Goal: Information Seeking & Learning: Learn about a topic

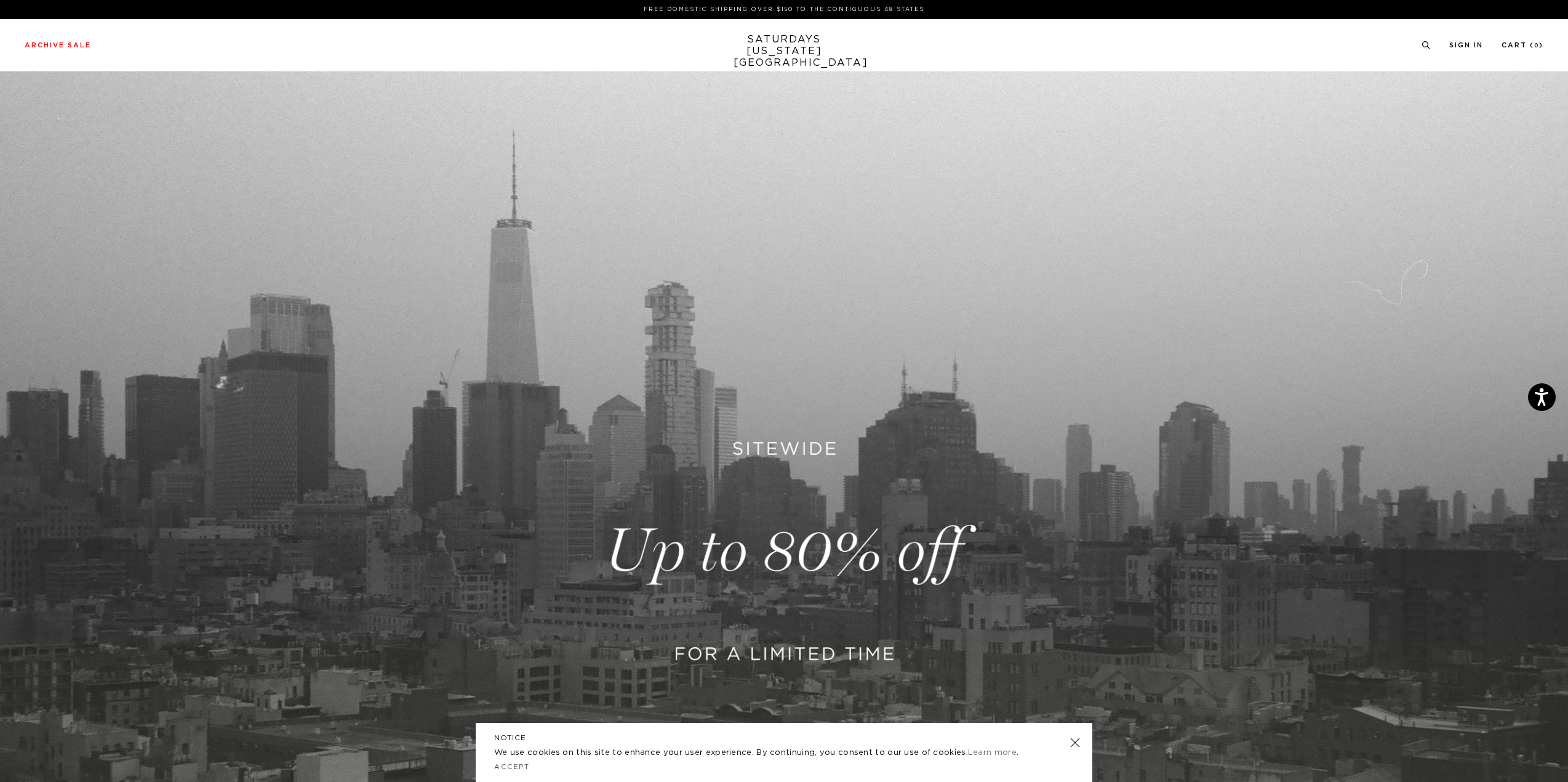
click at [1078, 736] on div "NOTICE We use cookies on this site to enhance your user experience. By continui…" at bounding box center [784, 753] width 616 height 59
click at [1080, 737] on div "NOTICE We use cookies on this site to enhance your user experience. By continui…" at bounding box center [784, 753] width 616 height 59
click at [1078, 738] on link at bounding box center [1075, 742] width 17 height 17
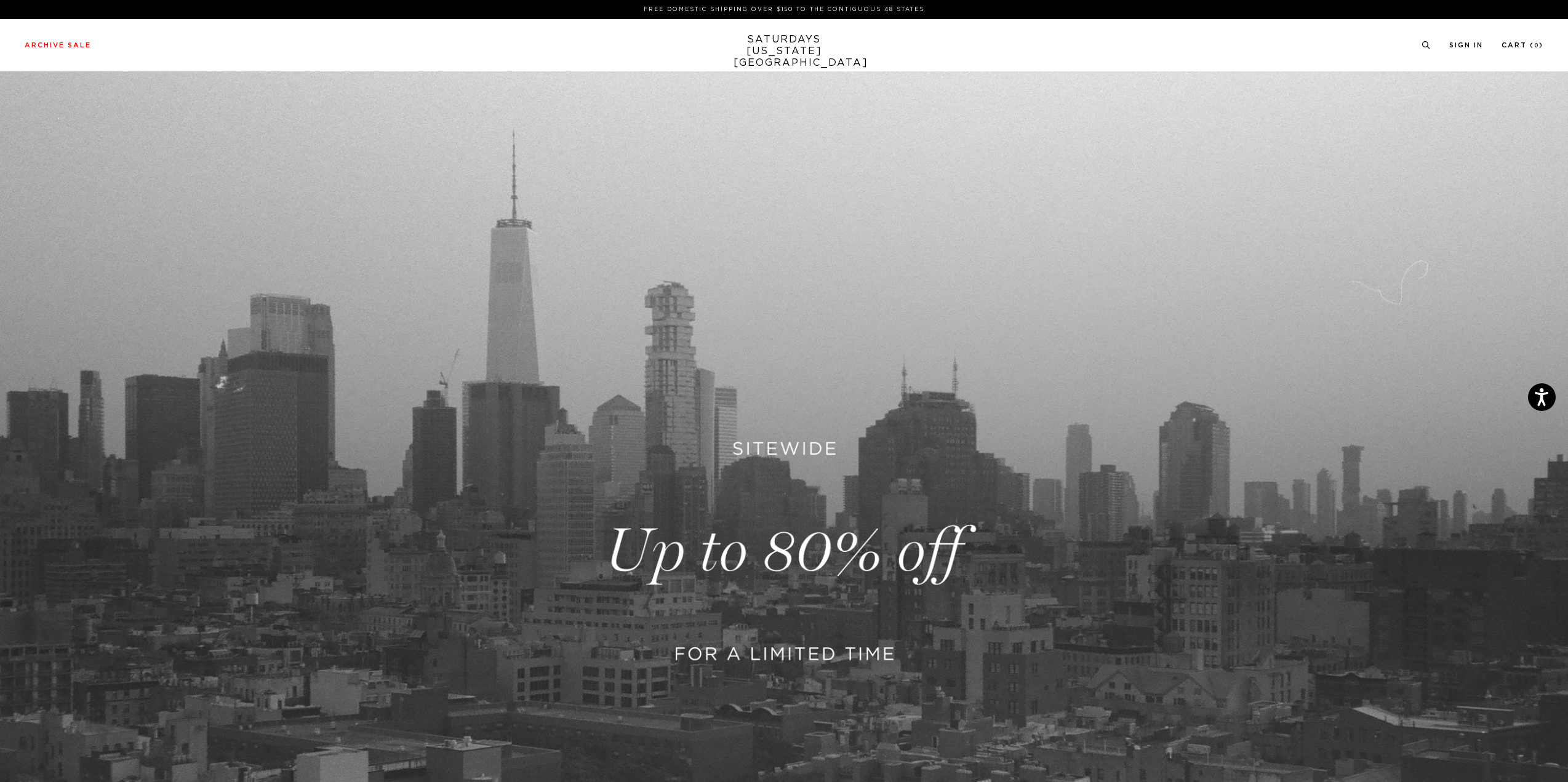
click at [827, 612] on link at bounding box center [784, 551] width 1568 height 960
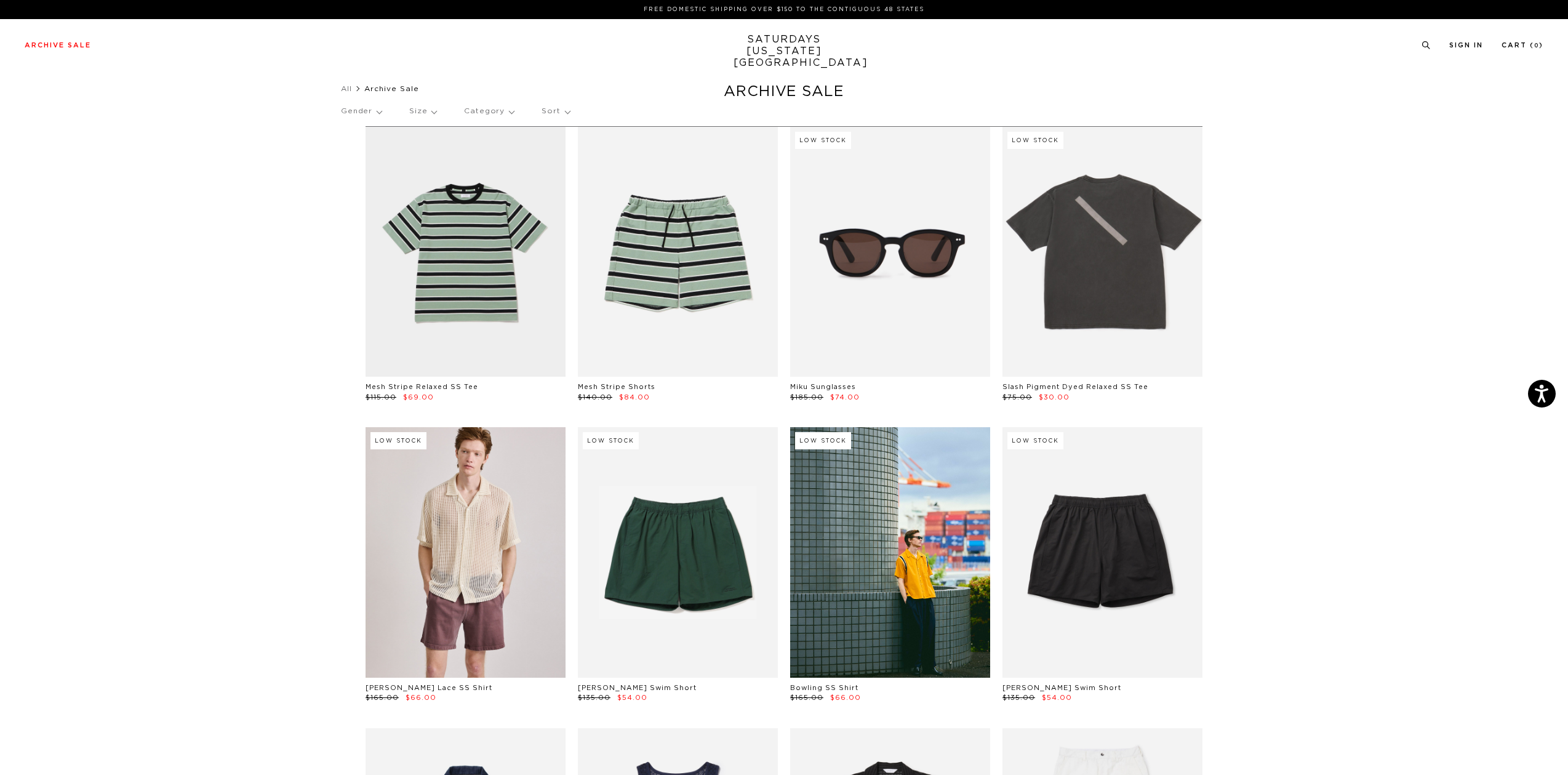
click at [429, 111] on p "Size" at bounding box center [422, 111] width 27 height 28
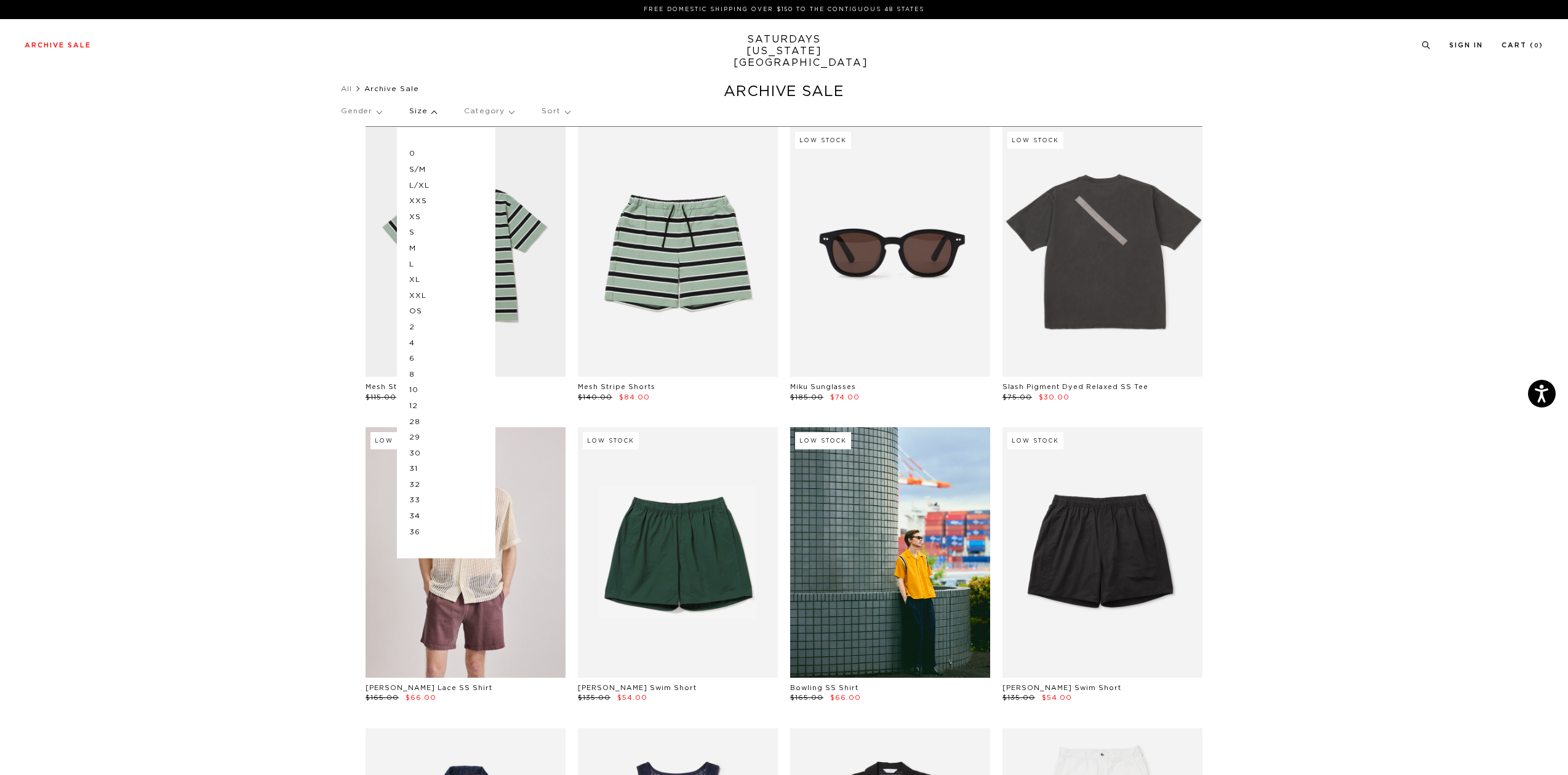
click at [420, 260] on p "L" at bounding box center [447, 265] width 74 height 16
click at [424, 391] on p "10" at bounding box center [447, 390] width 74 height 16
drag, startPoint x: 415, startPoint y: 401, endPoint x: 422, endPoint y: 411, distance: 12.2
click at [415, 401] on p "12" at bounding box center [447, 406] width 74 height 16
click at [363, 115] on p "Gender" at bounding box center [360, 111] width 41 height 28
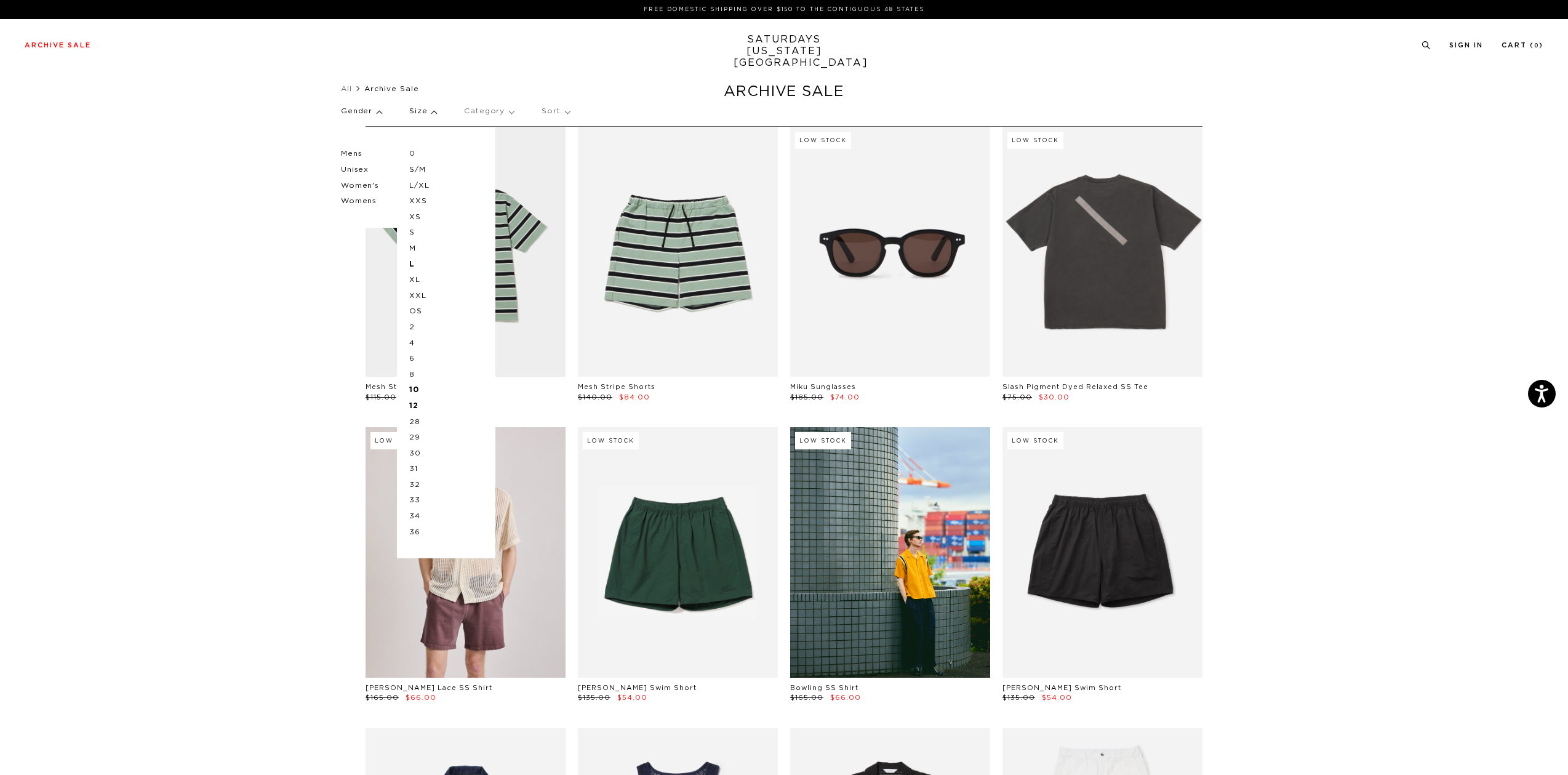
click at [362, 199] on p "Womens" at bounding box center [378, 201] width 74 height 16
click at [362, 182] on p "Women's" at bounding box center [378, 185] width 74 height 16
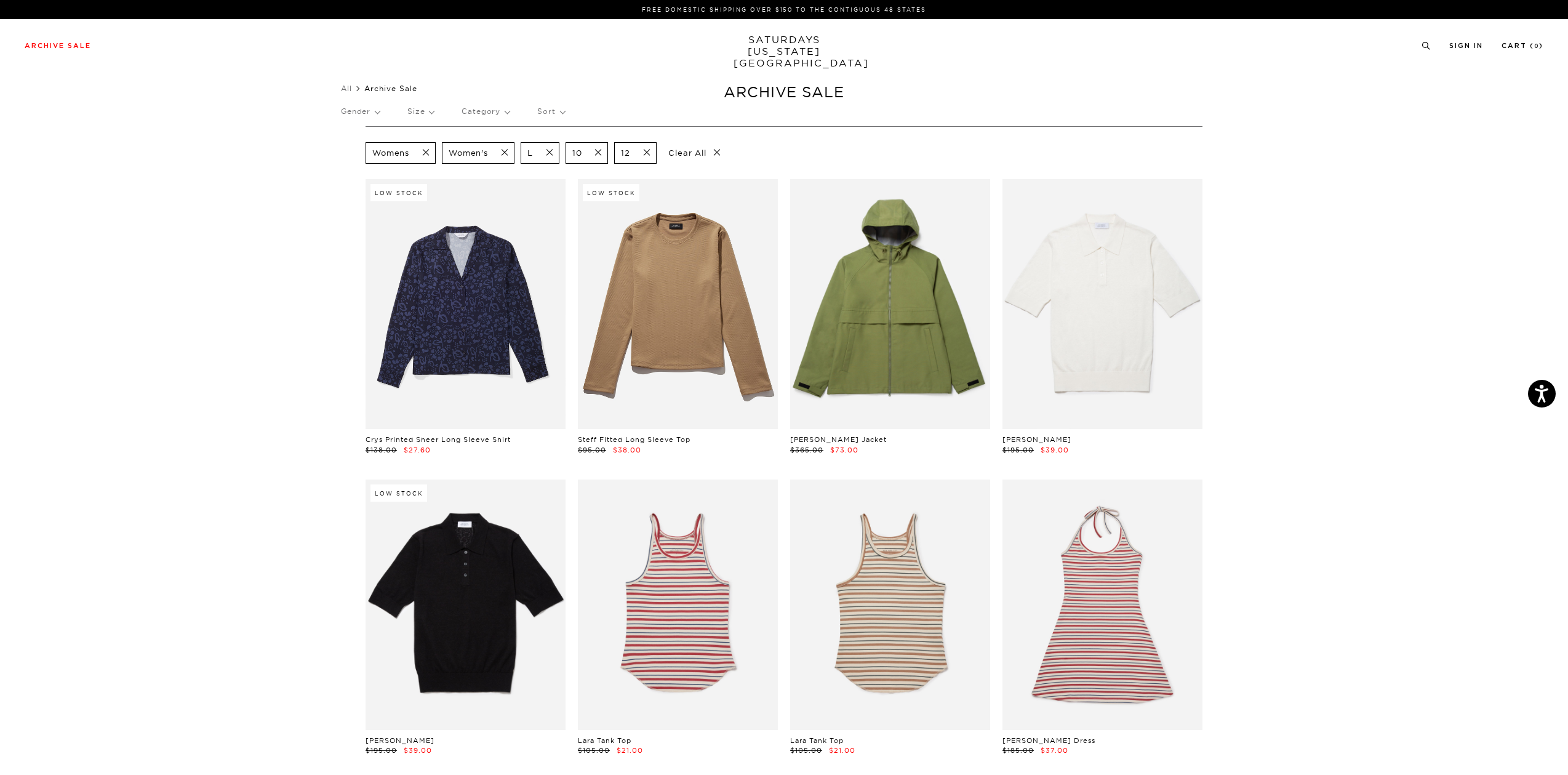
click at [481, 111] on p "Category" at bounding box center [485, 111] width 48 height 28
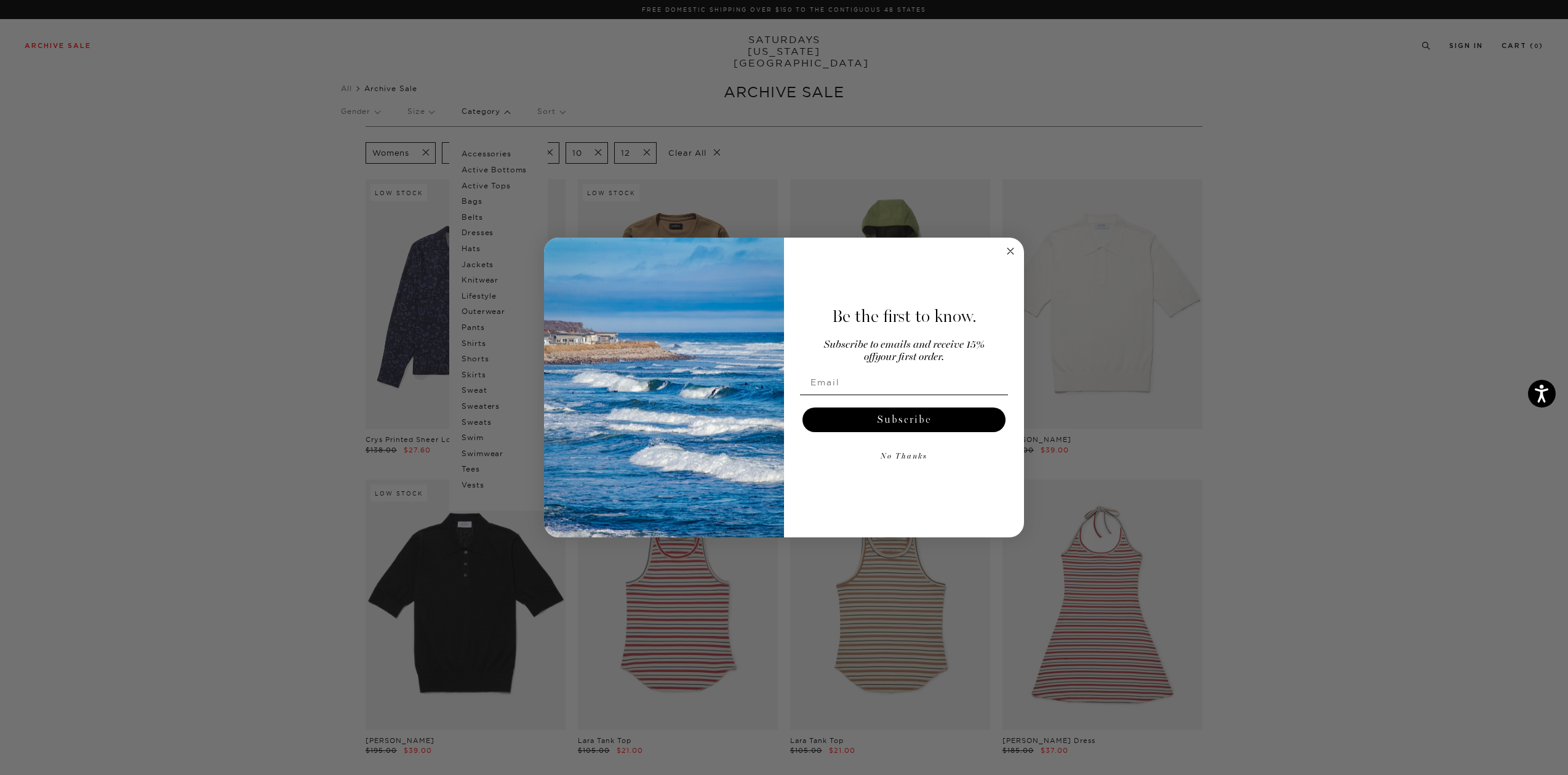
click at [1009, 254] on circle "Close dialog" at bounding box center [1010, 251] width 14 height 14
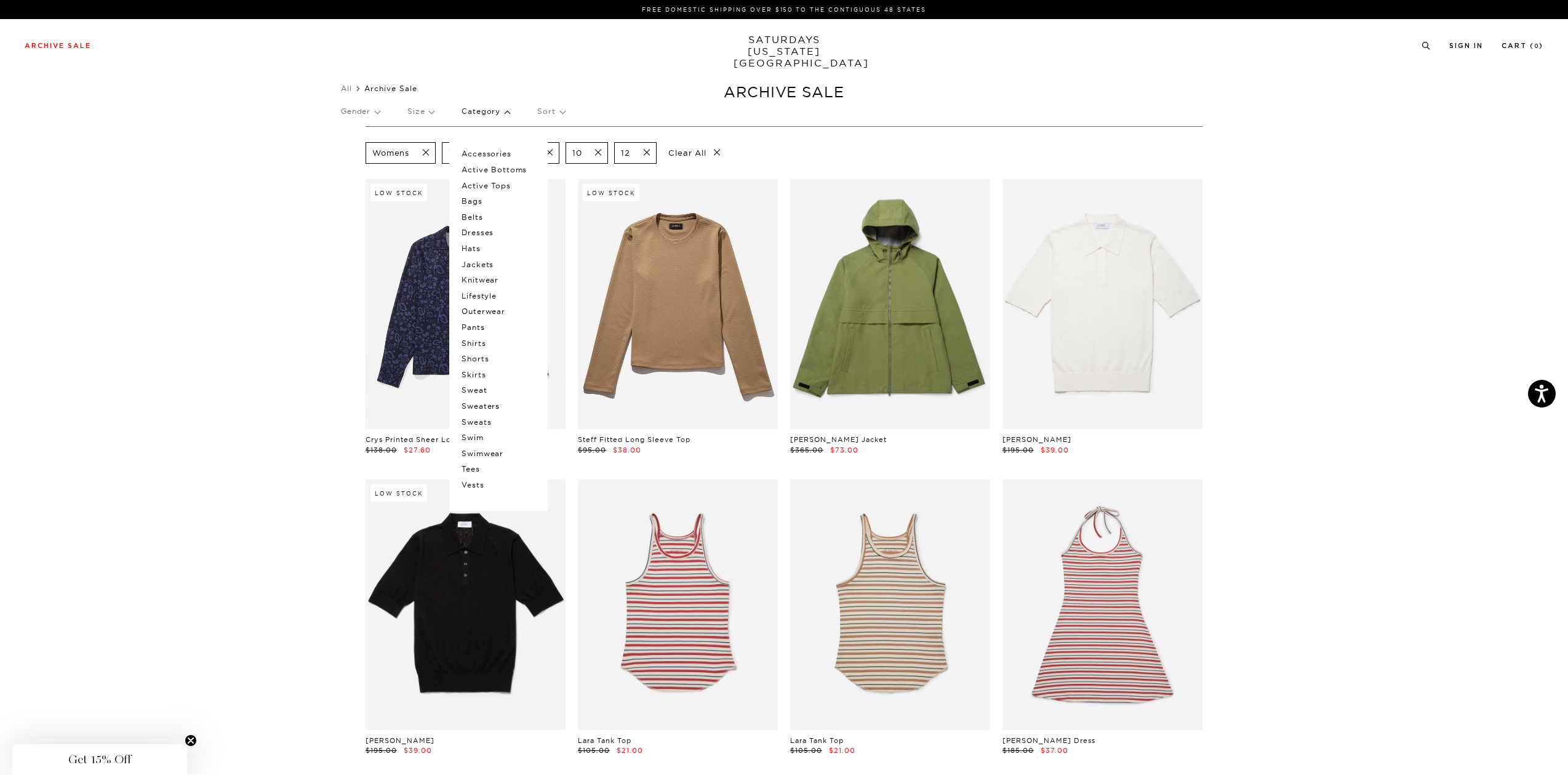
click at [493, 266] on p "Jackets" at bounding box center [498, 265] width 74 height 16
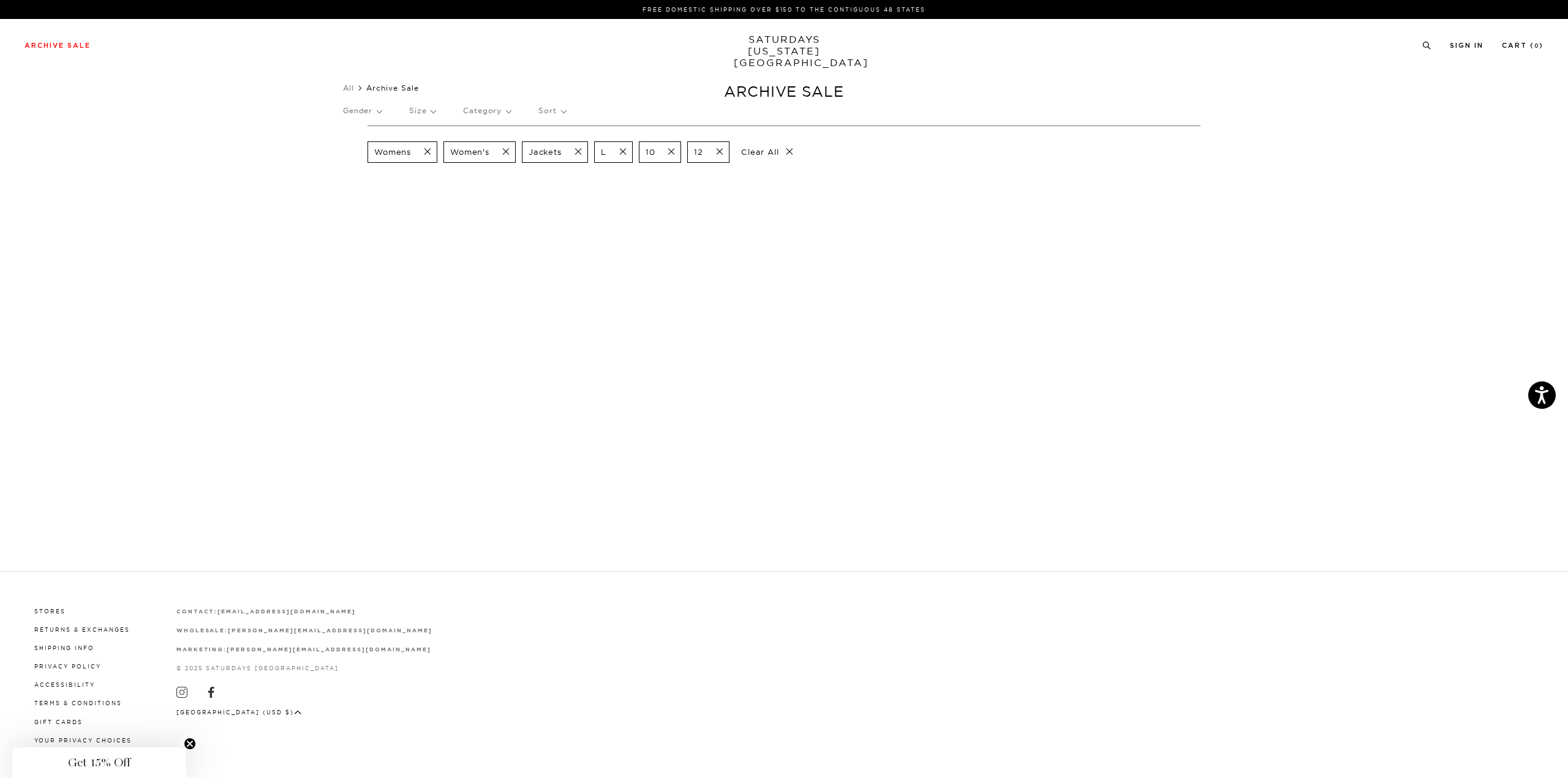
drag, startPoint x: 769, startPoint y: 154, endPoint x: 800, endPoint y: 149, distance: 31.4
click at [772, 153] on p "Clear All" at bounding box center [767, 152] width 64 height 21
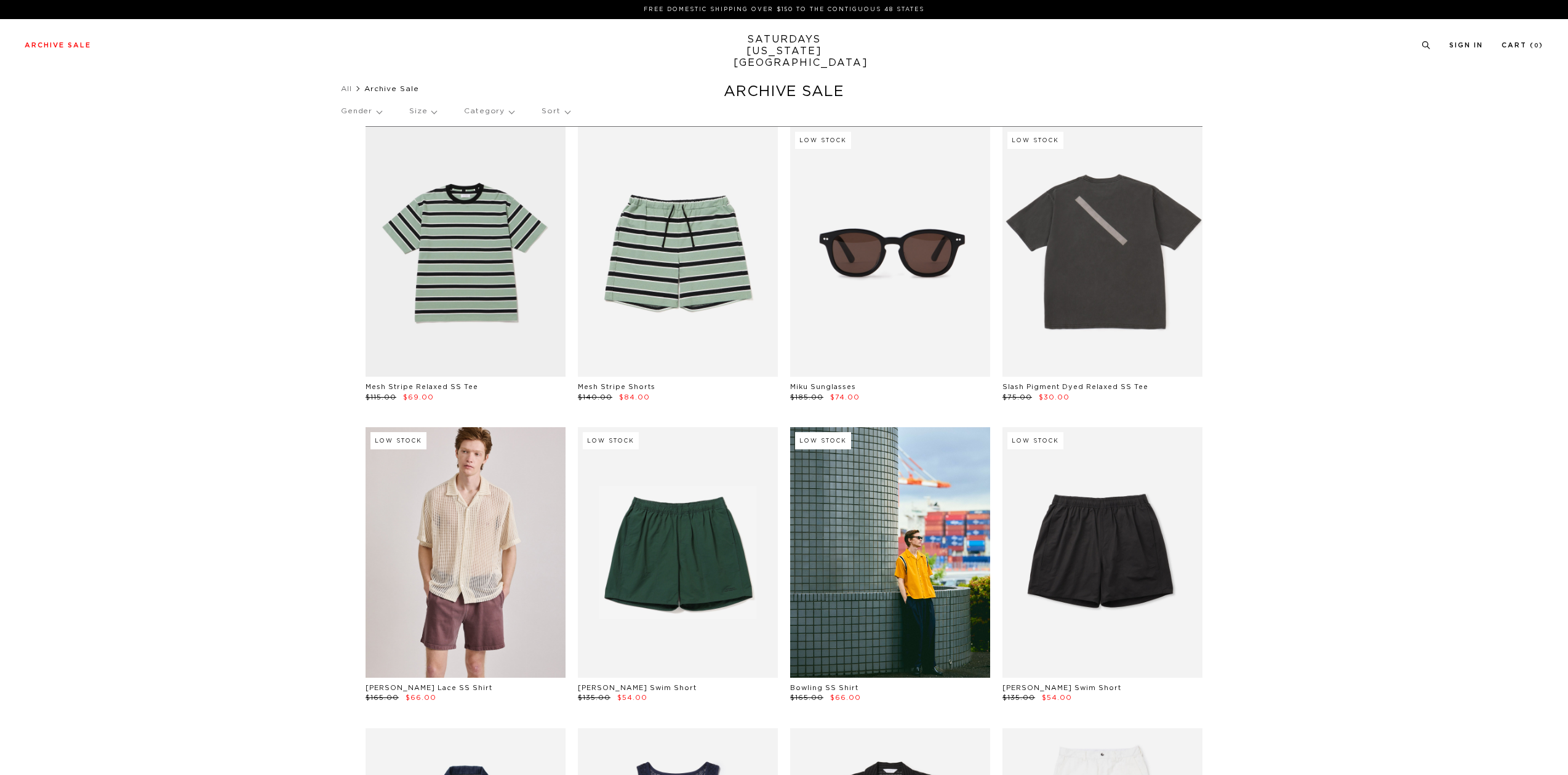
click at [495, 108] on p "Category" at bounding box center [489, 111] width 50 height 28
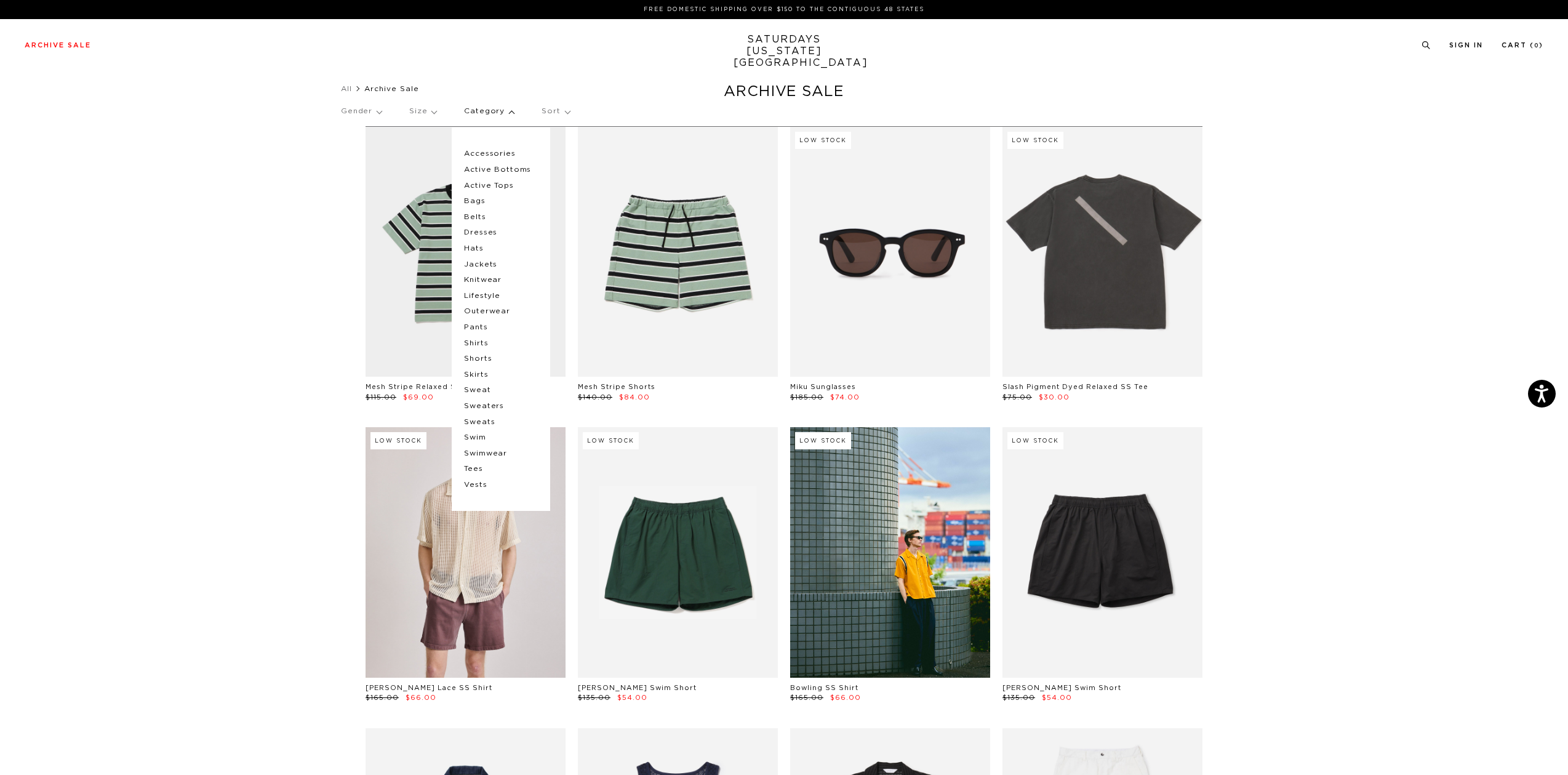
click at [483, 266] on p "Jackets" at bounding box center [501, 265] width 74 height 16
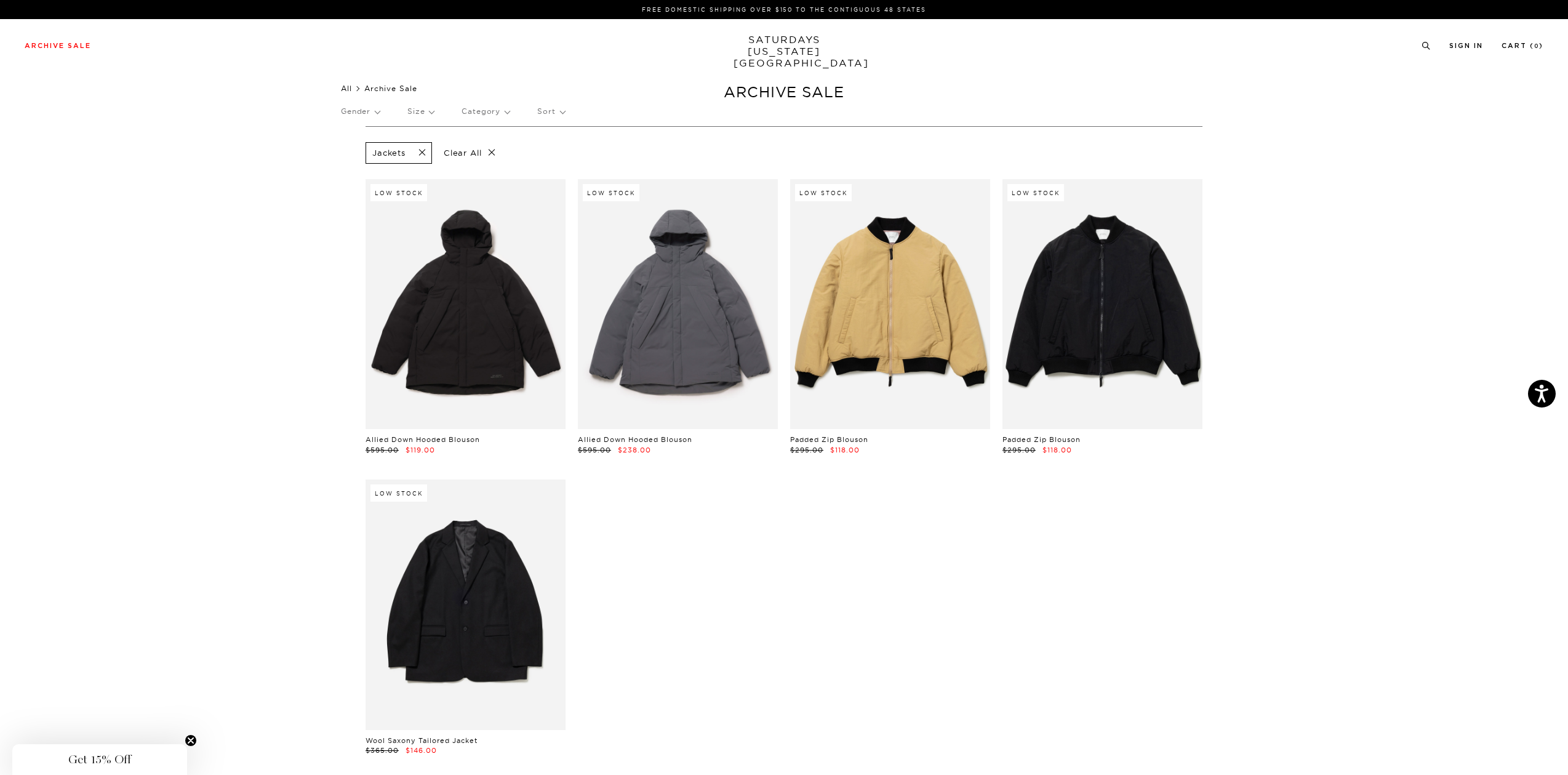
click at [351, 87] on link "All" at bounding box center [346, 88] width 11 height 9
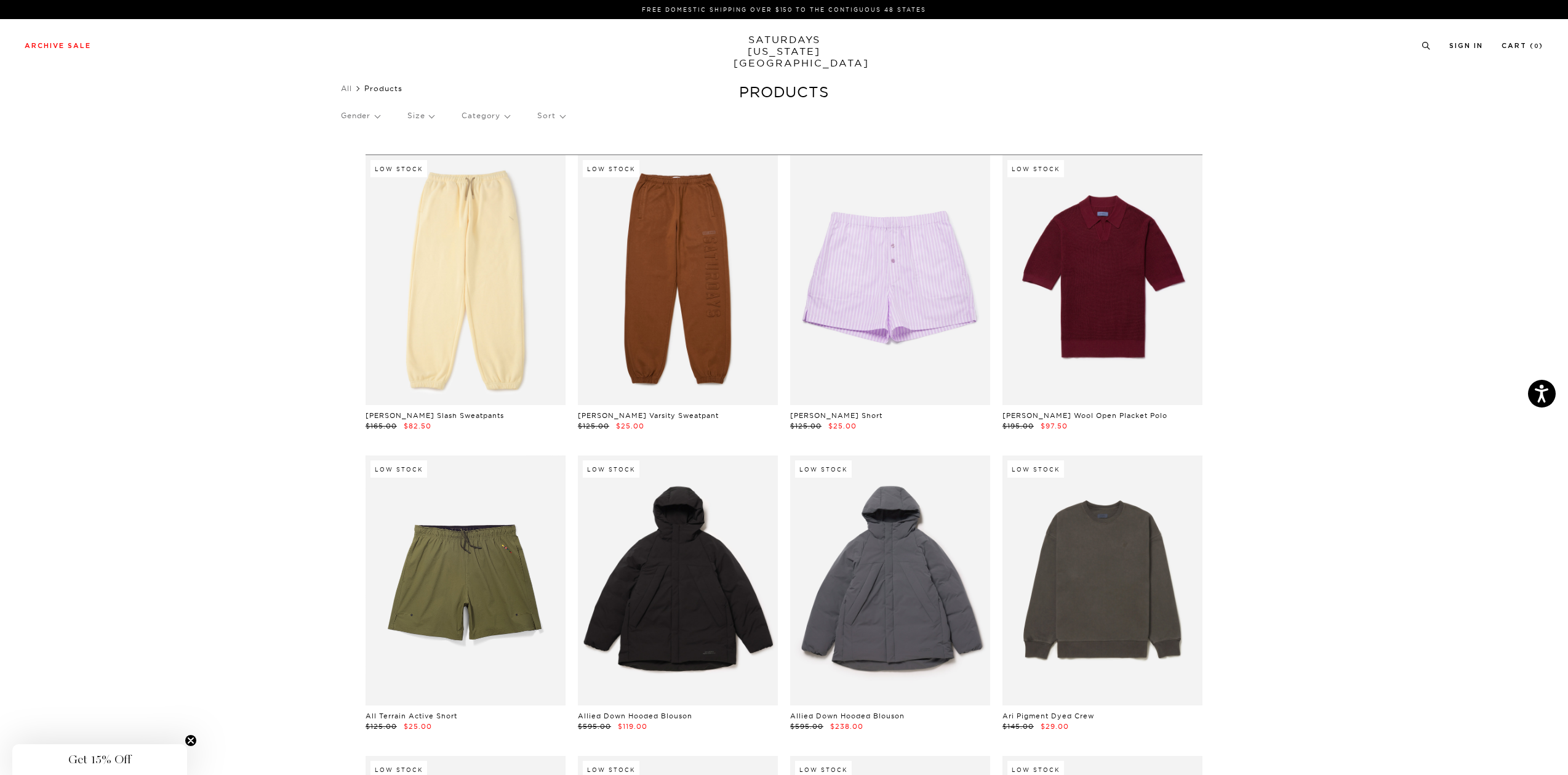
click at [476, 116] on p "Category" at bounding box center [485, 116] width 48 height 28
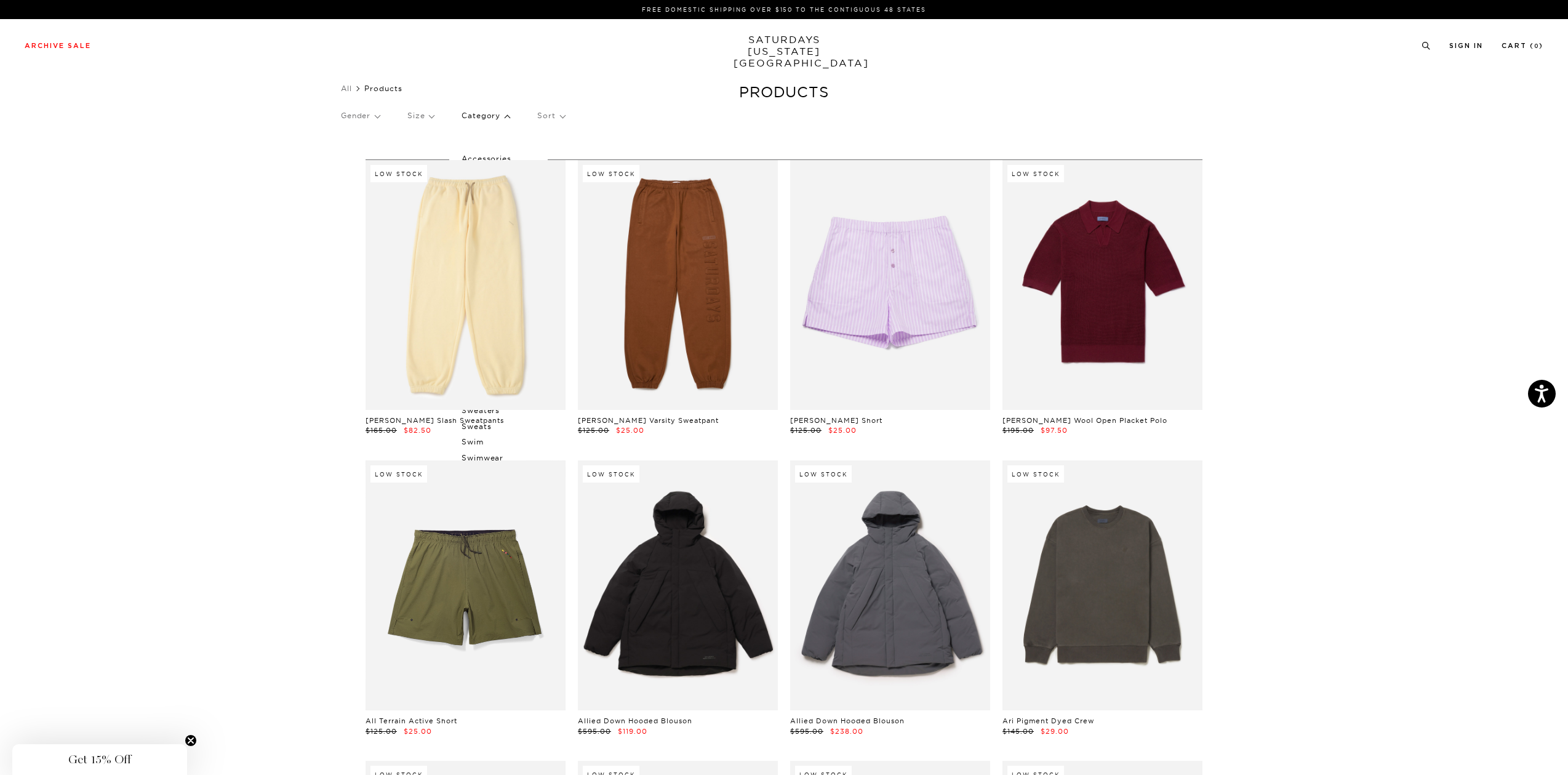
click at [480, 112] on p "Category" at bounding box center [485, 116] width 48 height 28
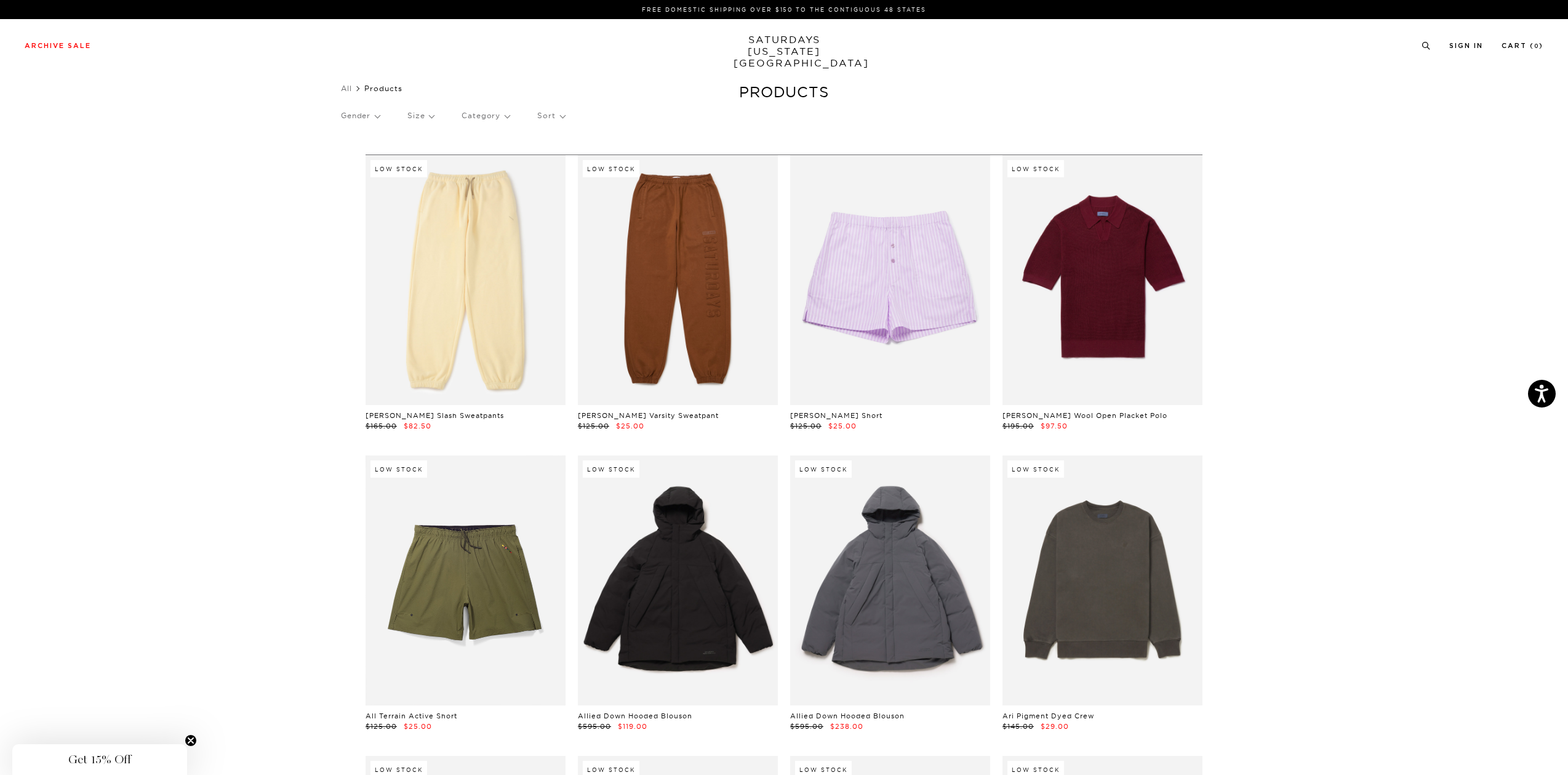
click at [480, 111] on p "Category" at bounding box center [485, 116] width 48 height 28
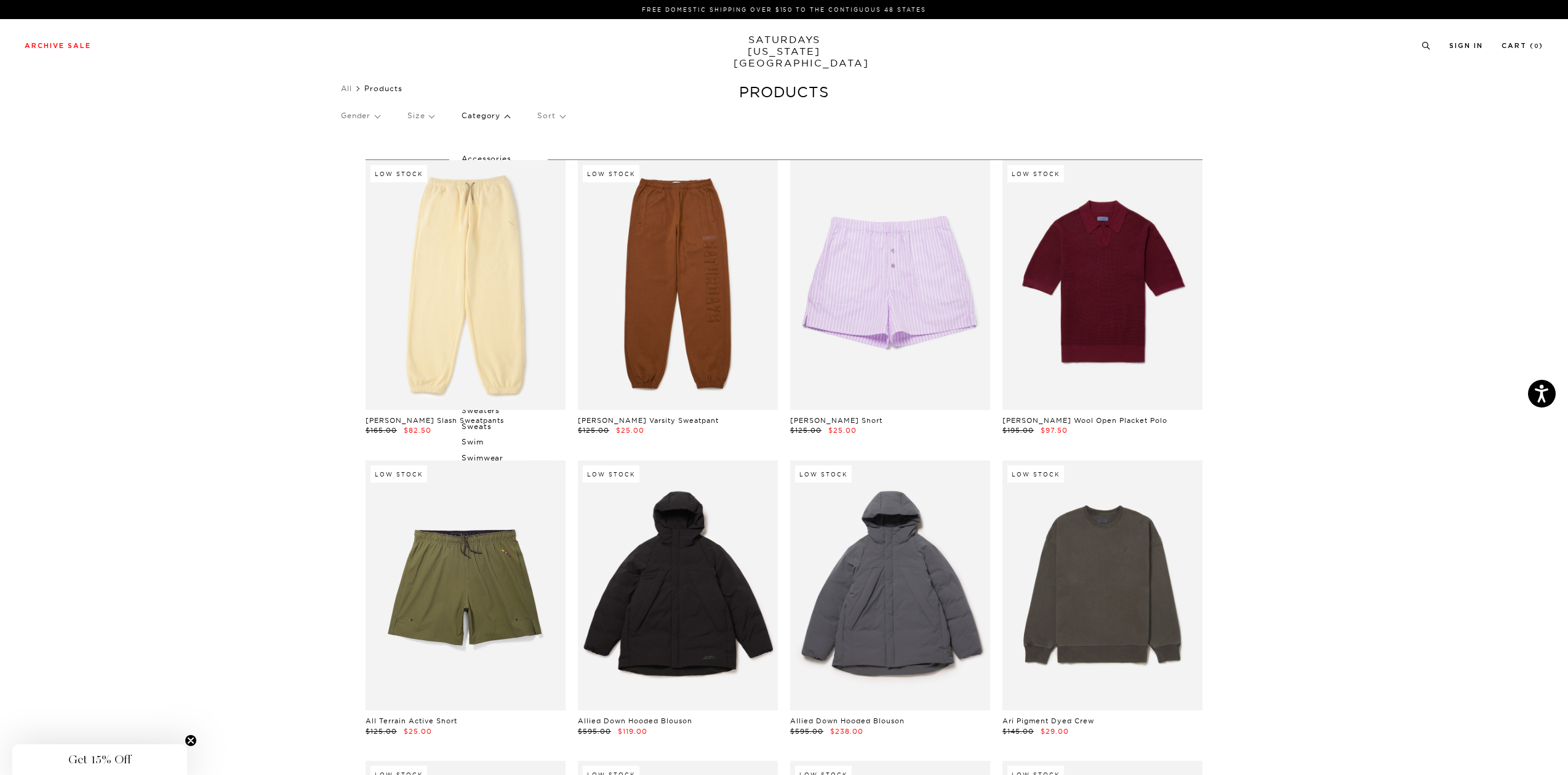
click at [360, 113] on p "Gender" at bounding box center [359, 116] width 39 height 28
click at [353, 190] on p "Women's" at bounding box center [378, 190] width 74 height 16
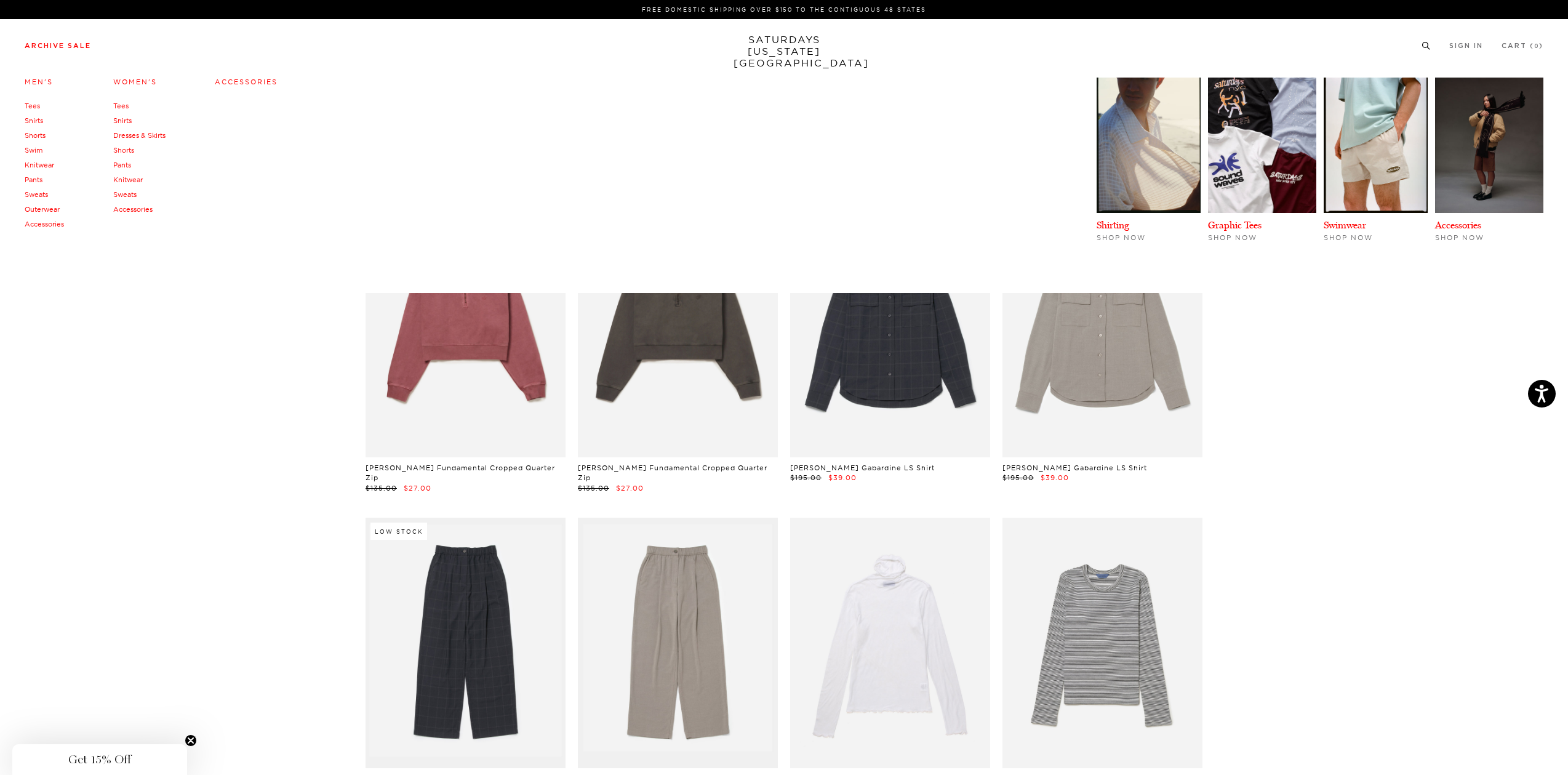
click at [128, 134] on link "Dresses & Skirts" at bounding box center [139, 135] width 53 height 9
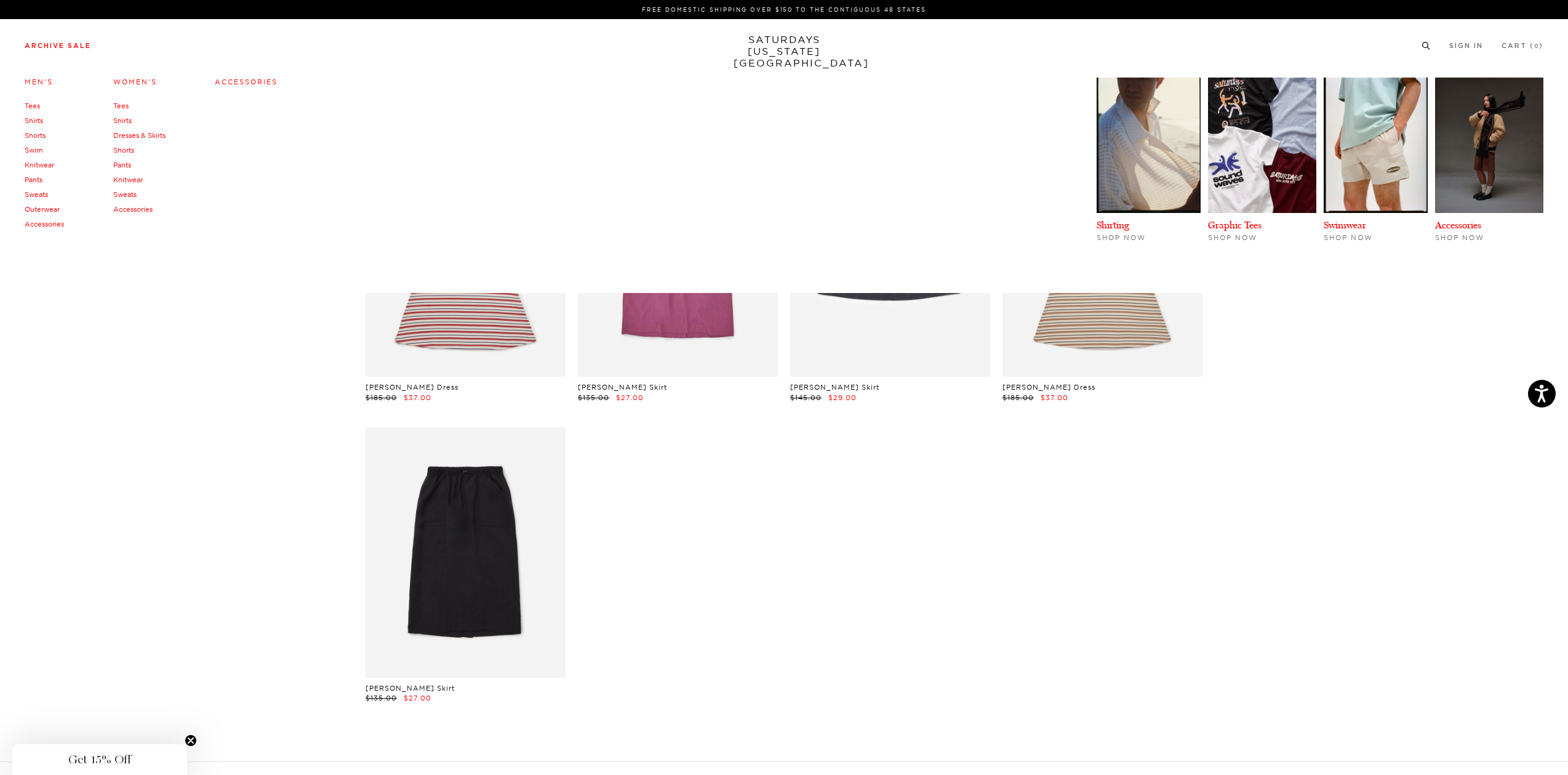
click at [134, 180] on link "Knitwear" at bounding box center [128, 179] width 29 height 9
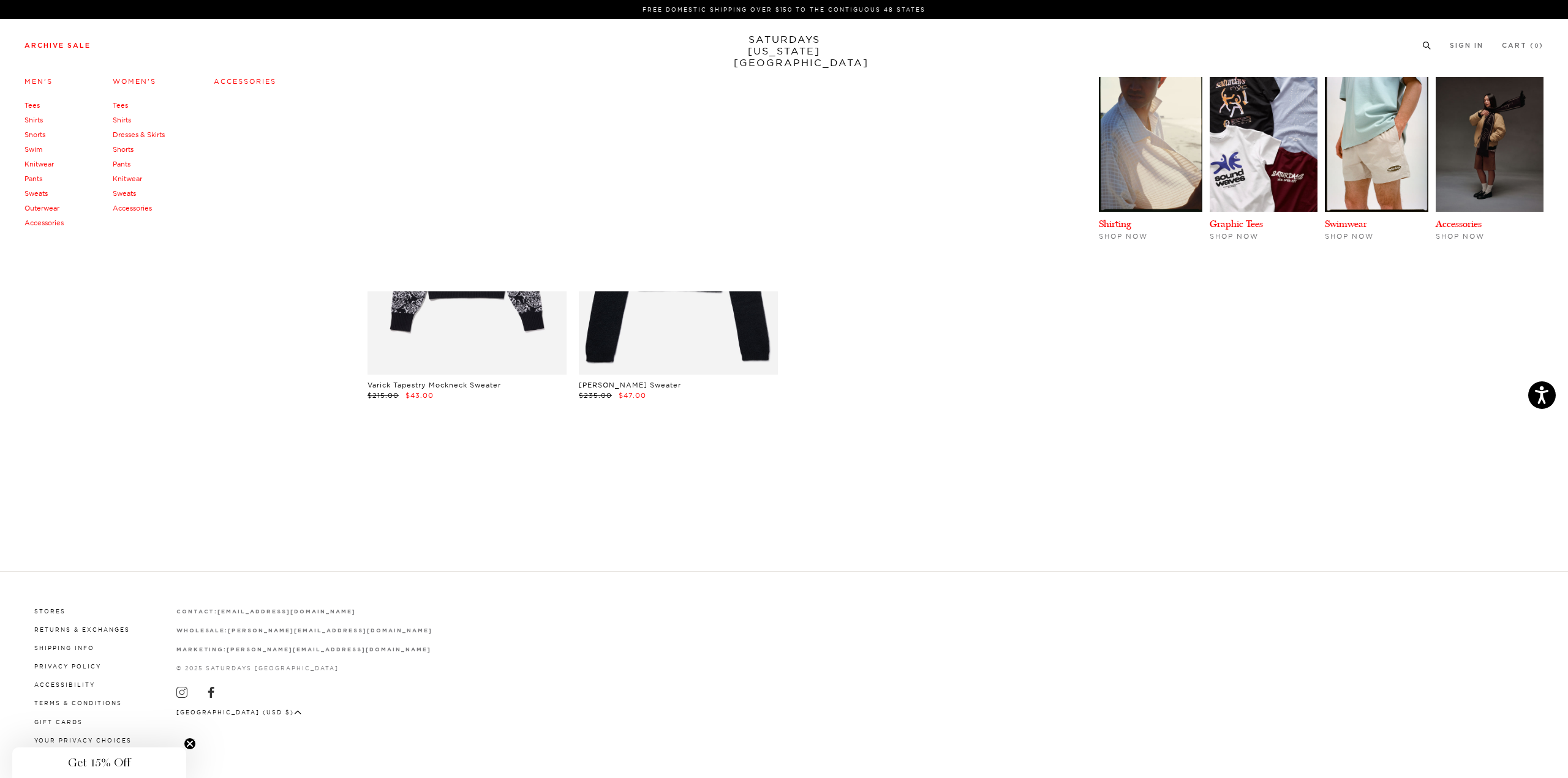
click at [125, 193] on link "Sweats" at bounding box center [124, 194] width 23 height 9
